Goal: Task Accomplishment & Management: Manage account settings

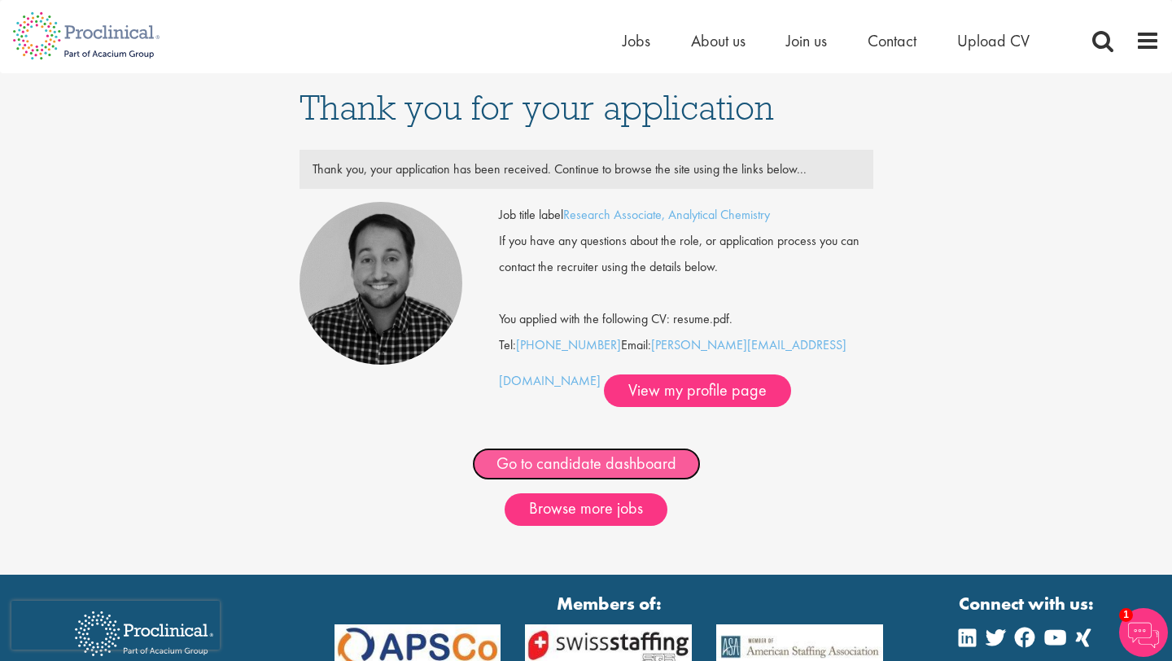
click at [579, 475] on link "Go to candidate dashboard" at bounding box center [586, 464] width 229 height 33
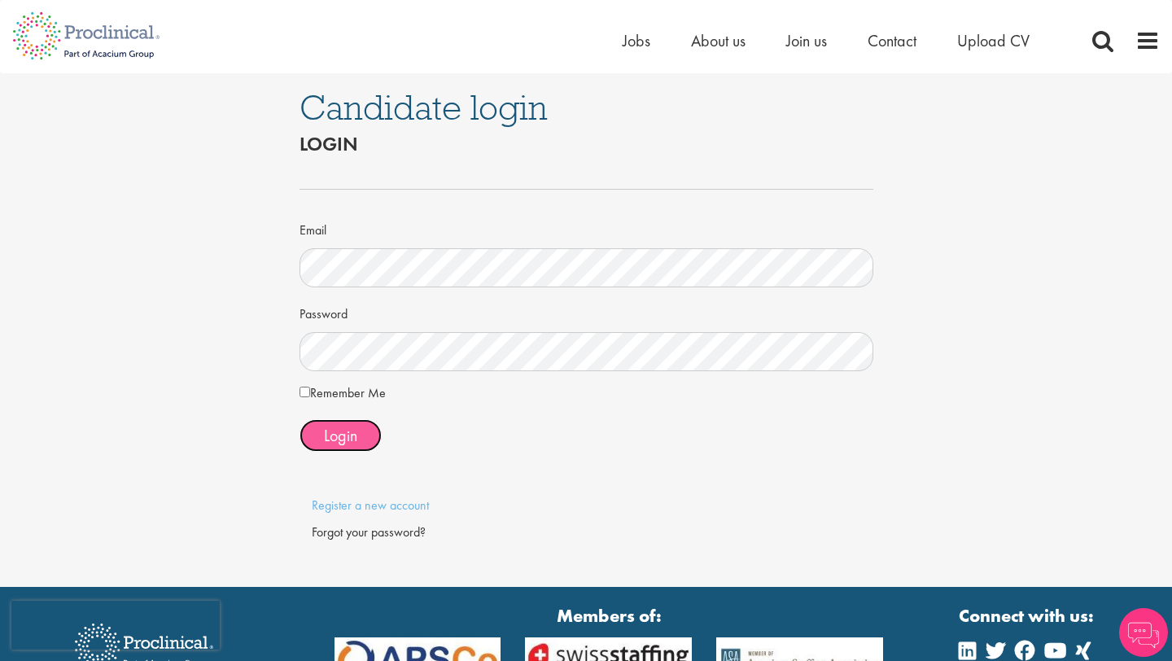
click at [343, 430] on span "Login" at bounding box center [340, 435] width 33 height 21
click at [326, 429] on span "Login" at bounding box center [340, 435] width 33 height 21
click at [365, 436] on button "Login" at bounding box center [340, 435] width 82 height 33
click at [622, 434] on div "Login" at bounding box center [586, 435] width 574 height 33
click at [345, 433] on span "Login" at bounding box center [340, 435] width 33 height 21
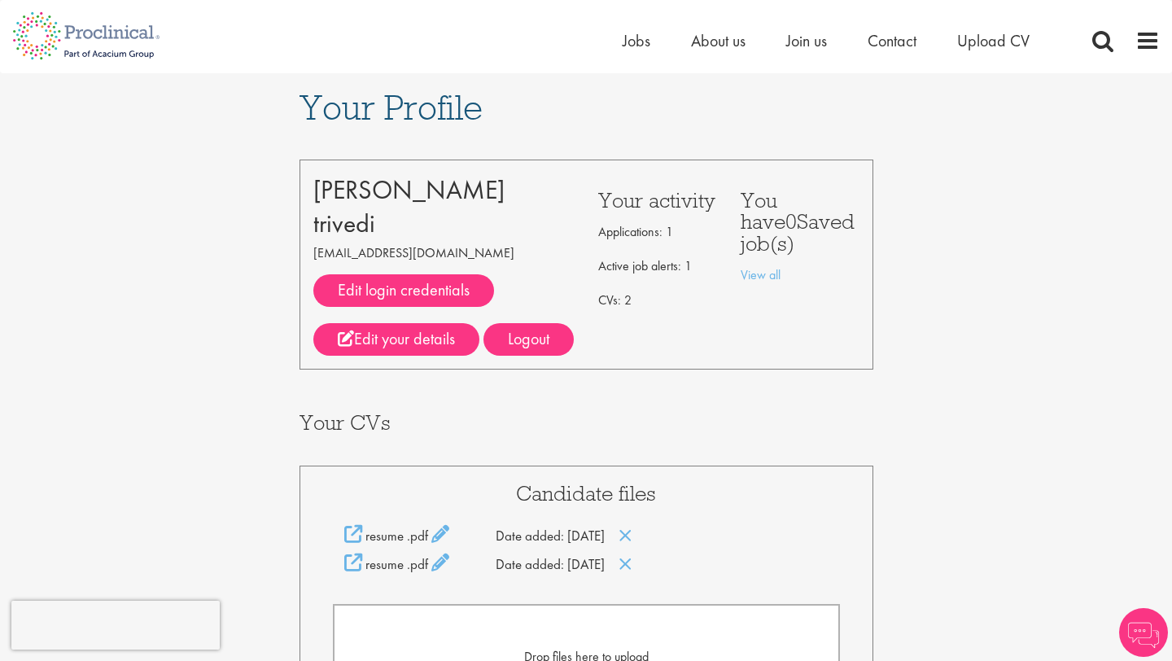
click at [890, 430] on div "Your Profile [PERSON_NAME] [EMAIL_ADDRESS][DOMAIN_NAME] Edit login credentials …" at bounding box center [586, 548] width 1196 height 950
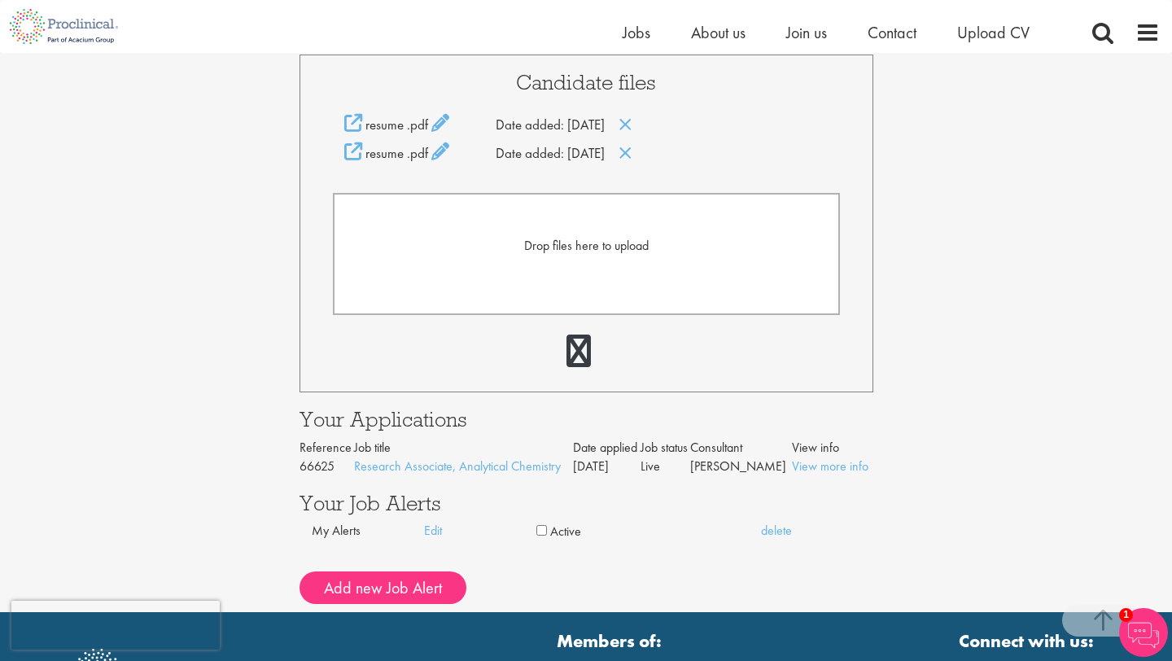
scroll to position [325, 0]
